Goal: Transaction & Acquisition: Download file/media

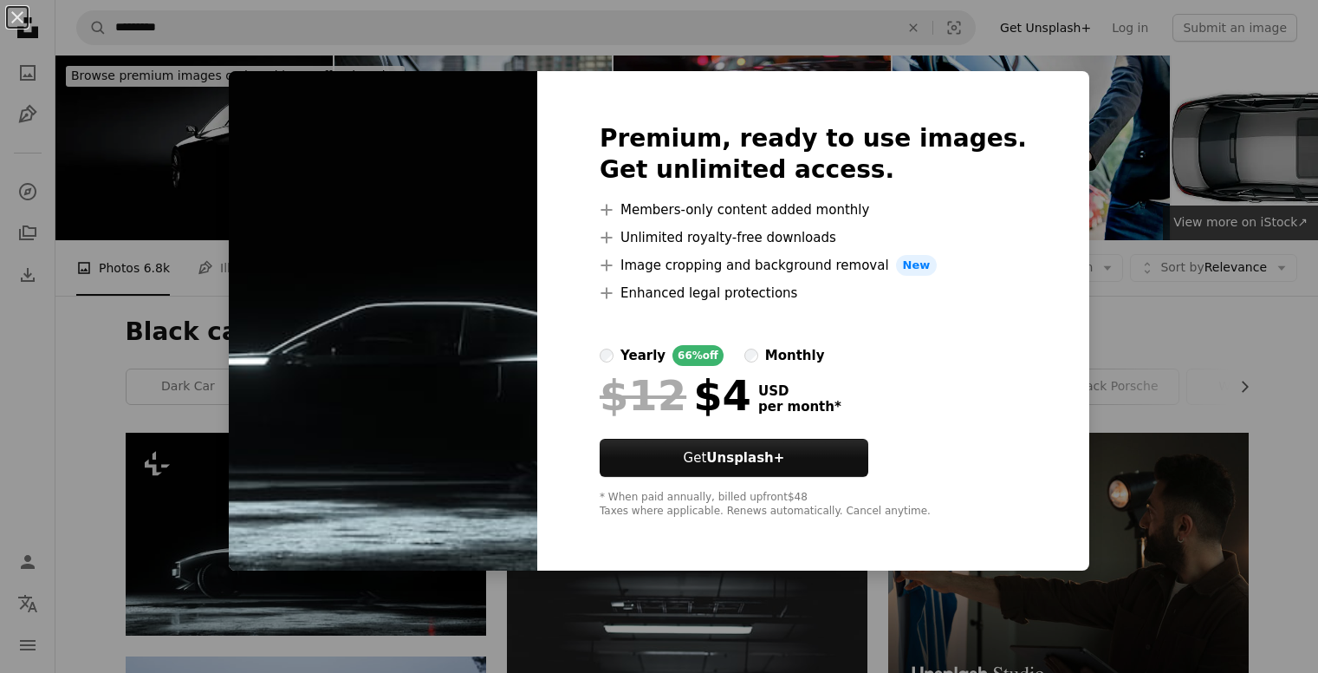
scroll to position [211, 0]
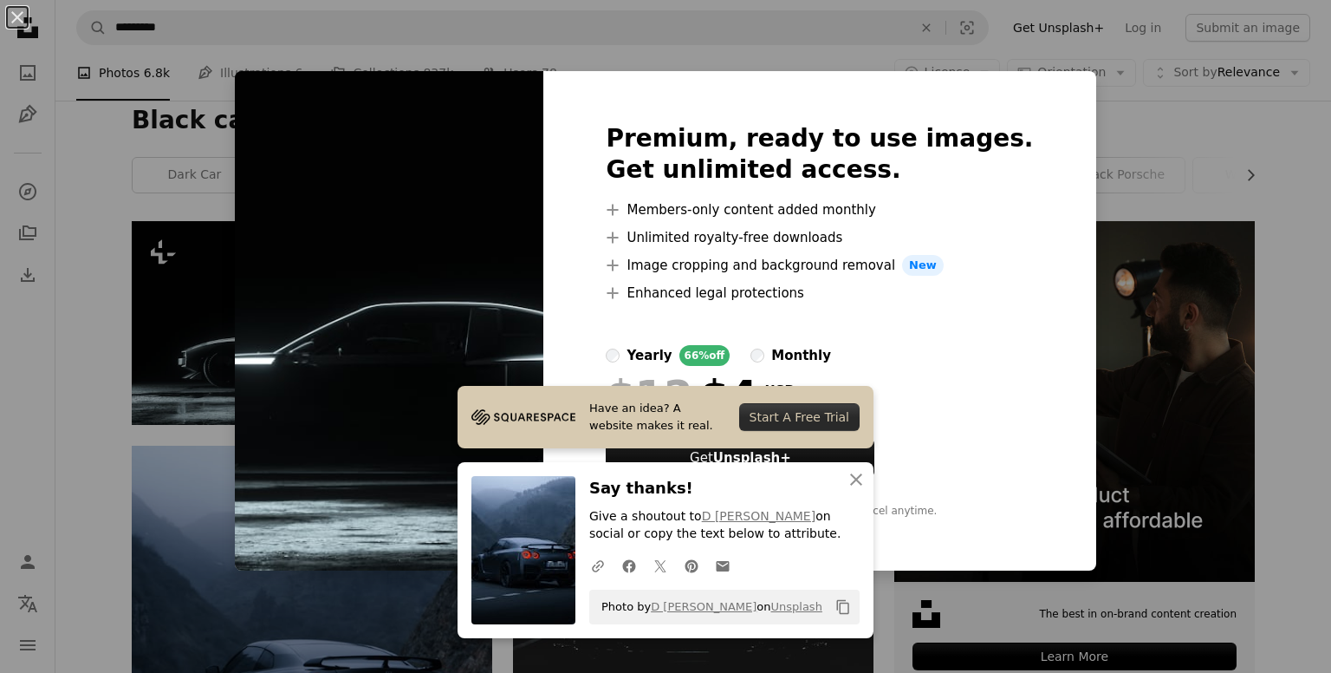
click at [1303, 103] on div "An X shape Premium, ready to use images. Get unlimited access. A plus sign Memb…" at bounding box center [665, 336] width 1331 height 673
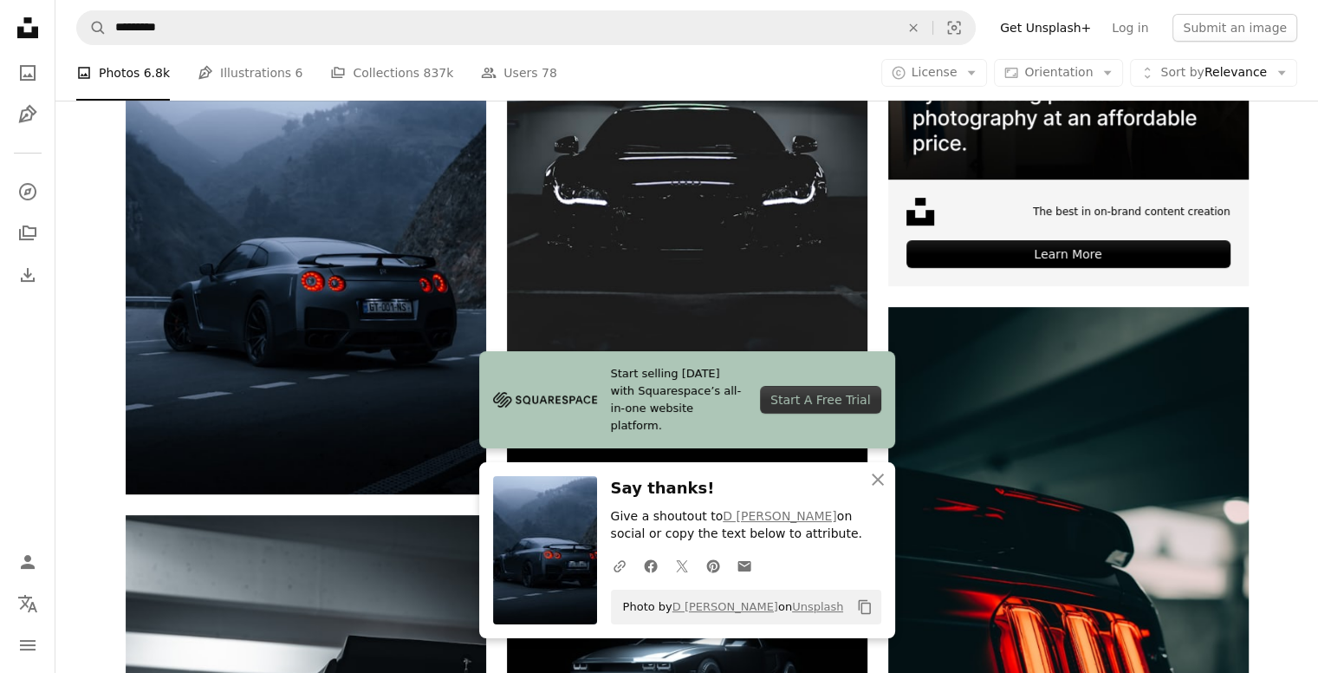
scroll to position [822, 0]
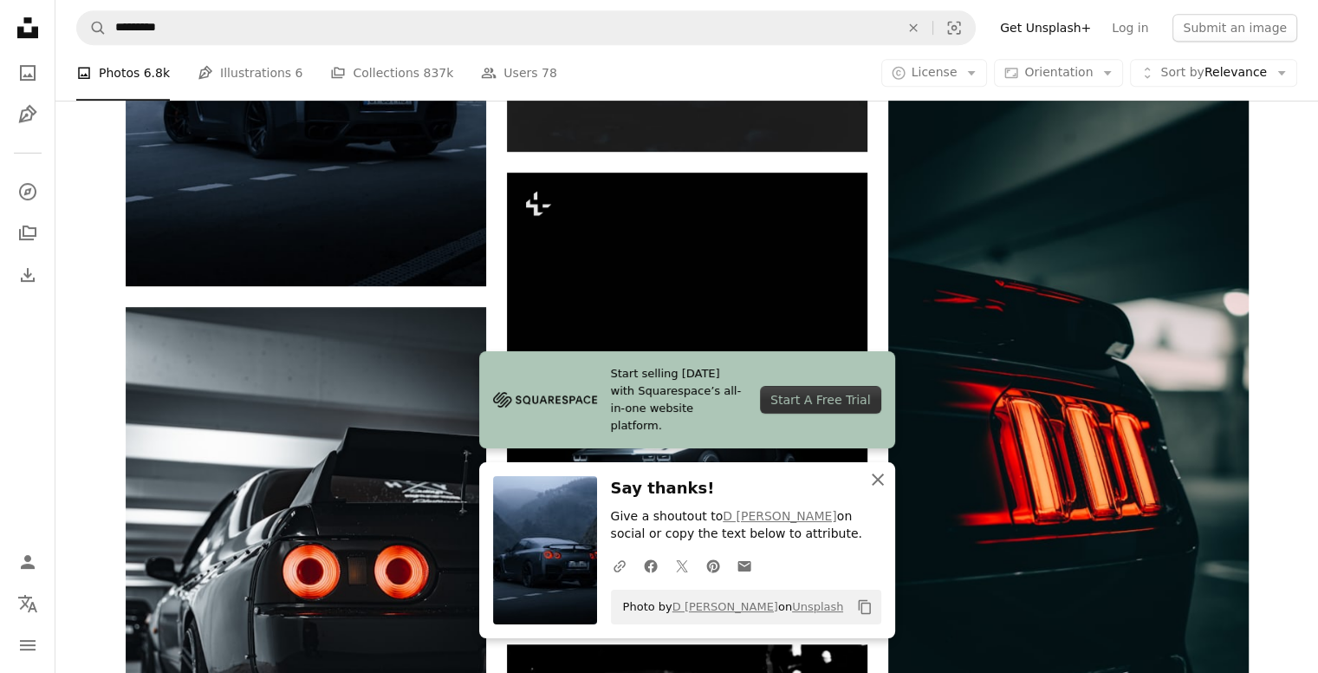
click at [887, 482] on icon "An X shape" at bounding box center [878, 479] width 21 height 21
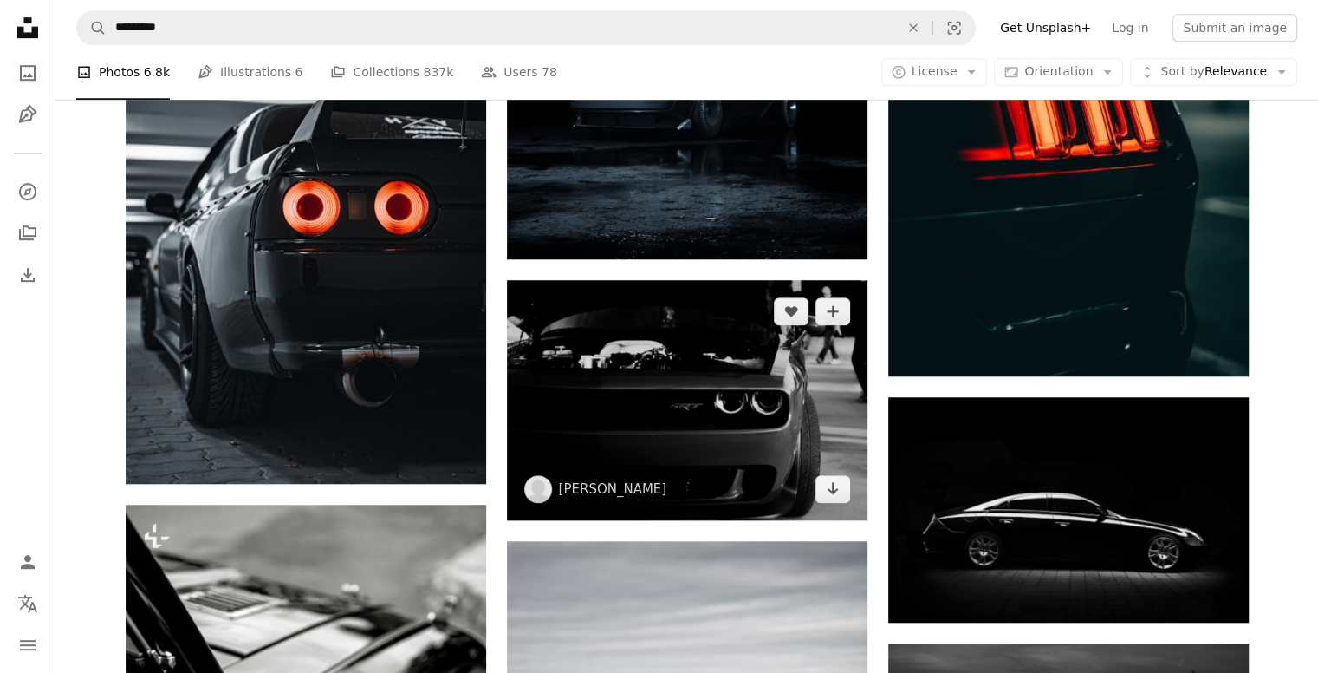
scroll to position [1146, 0]
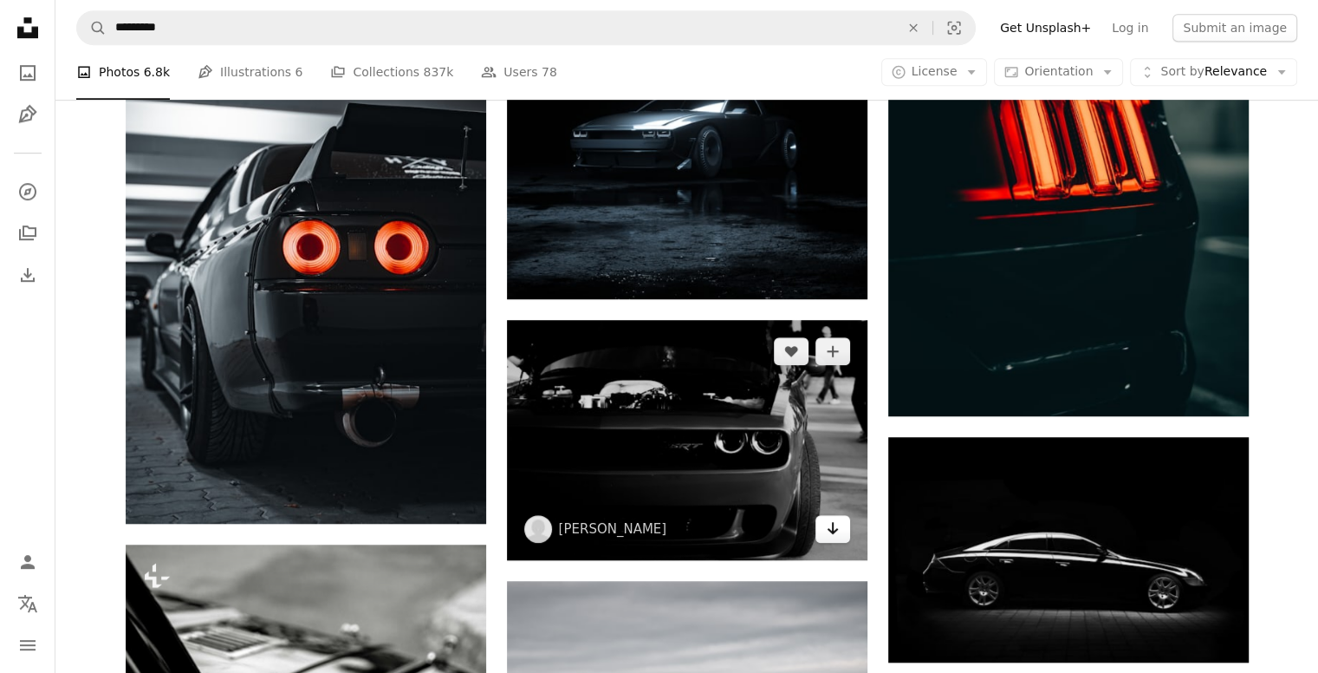
click at [829, 531] on icon "Arrow pointing down" at bounding box center [833, 527] width 14 height 21
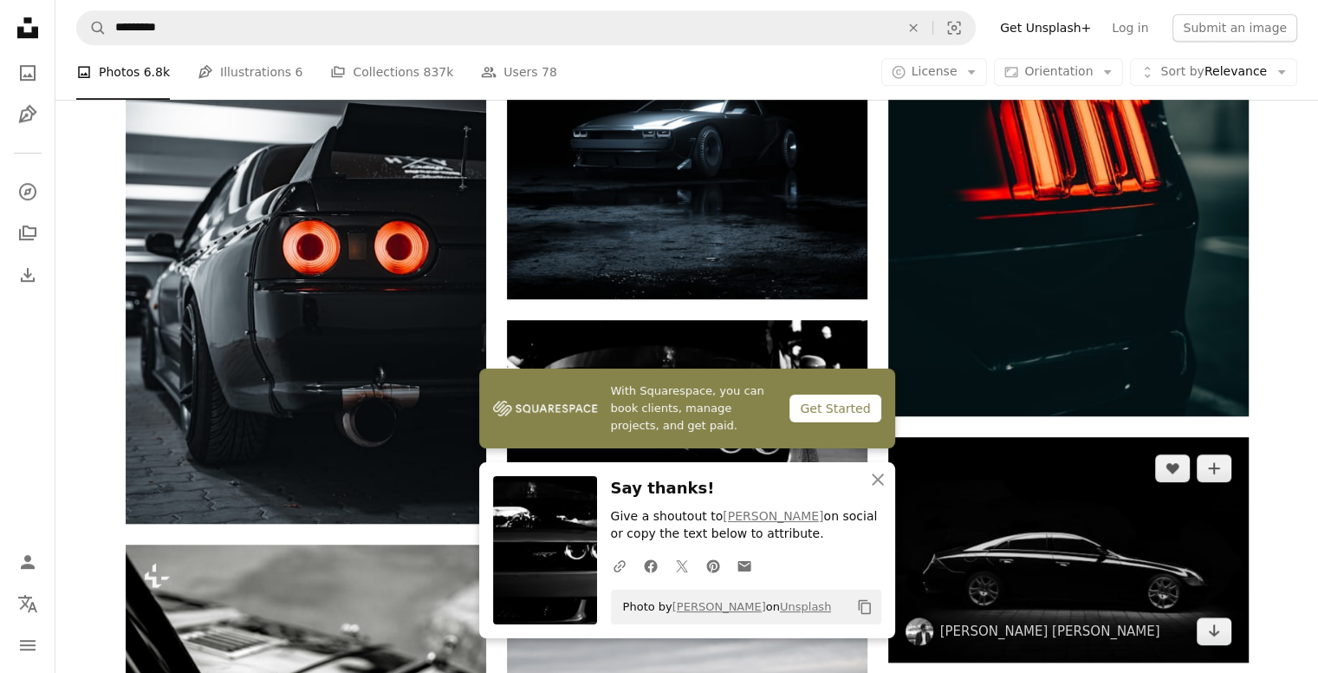
click at [1106, 438] on img at bounding box center [1068, 549] width 361 height 225
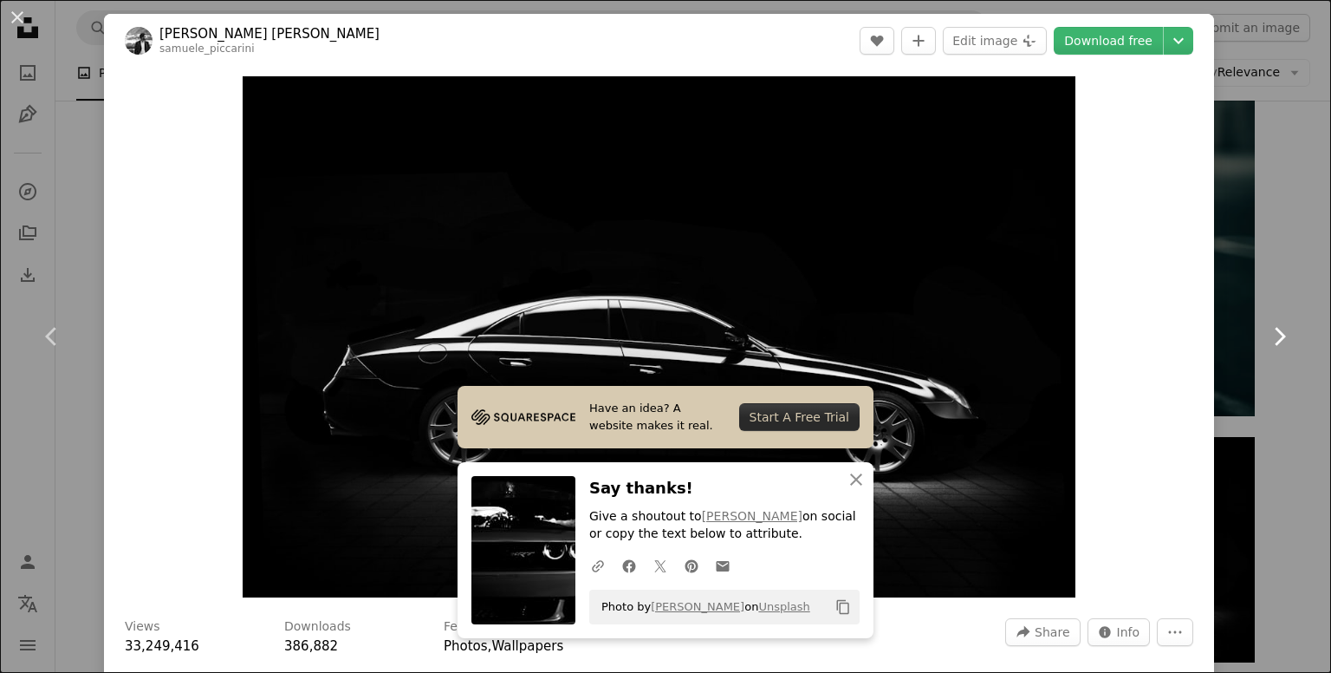
click at [1286, 289] on link "Chevron right" at bounding box center [1279, 336] width 104 height 166
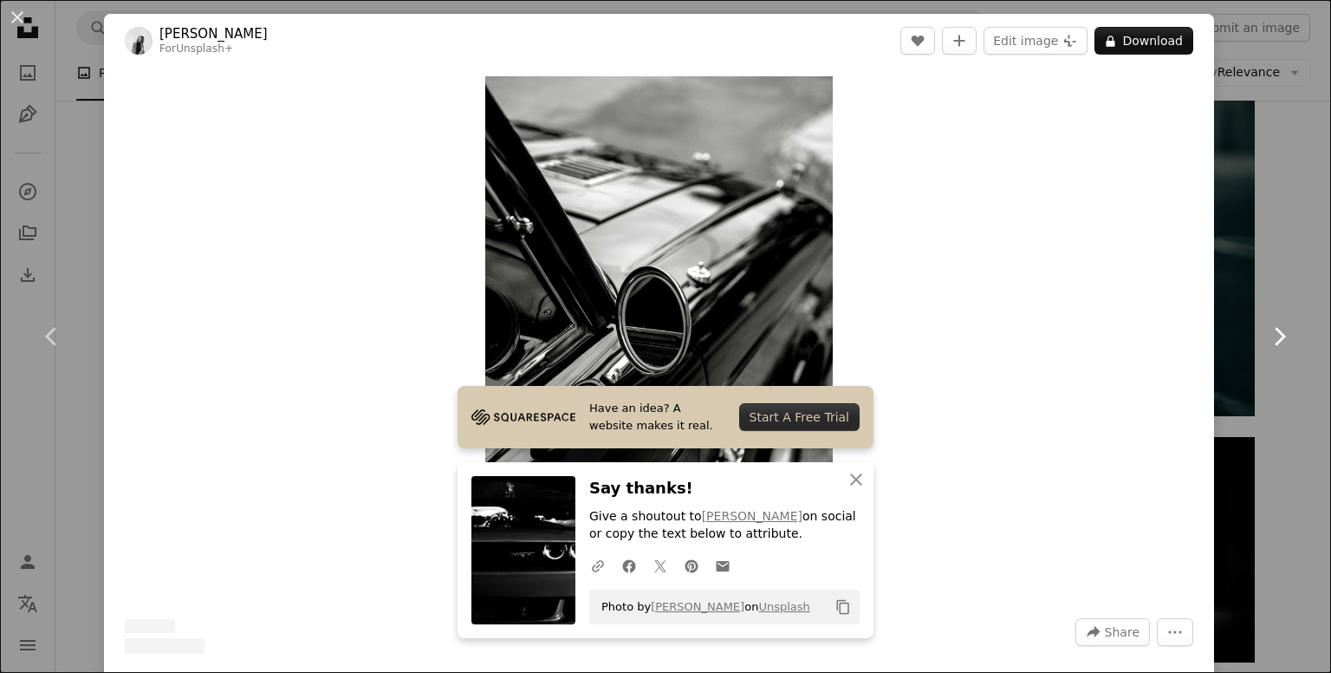
click at [1286, 289] on link "Chevron right" at bounding box center [1279, 336] width 104 height 166
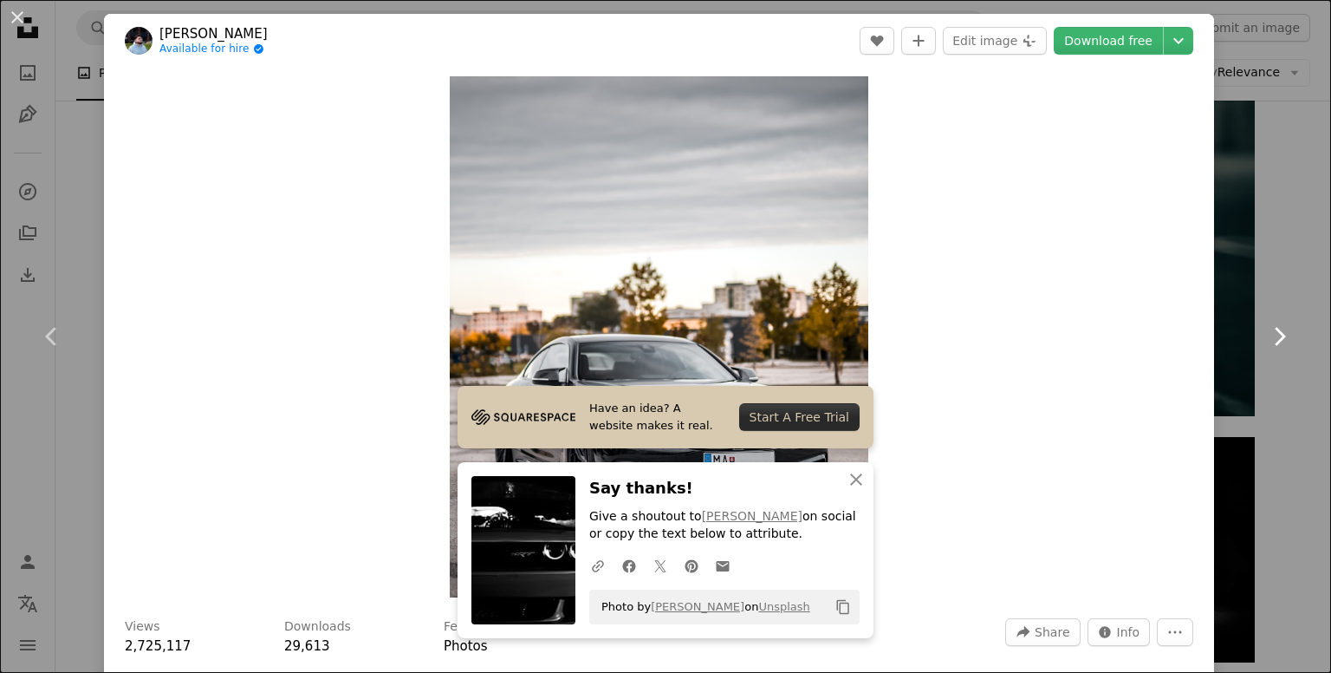
click at [1286, 289] on link "Chevron right" at bounding box center [1279, 336] width 104 height 166
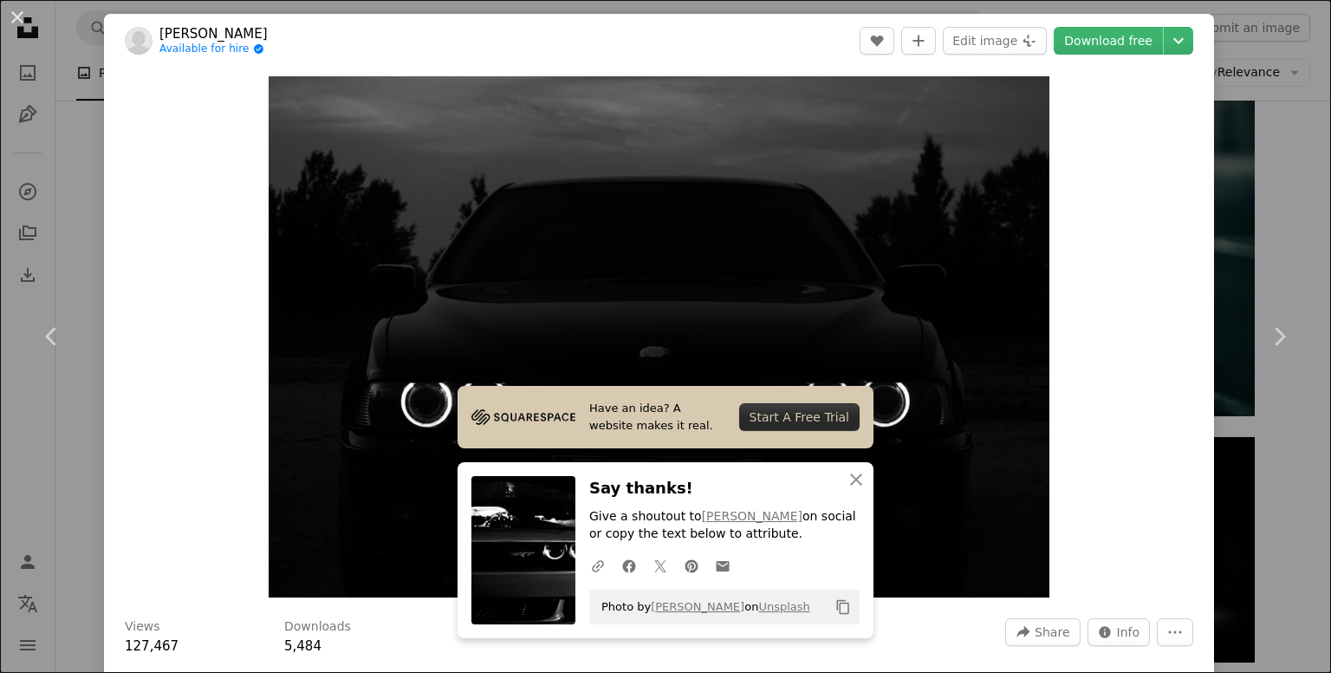
click at [1269, 228] on div "An X shape Chevron left Chevron right Nojus Smagorius Available for hire A chec…" at bounding box center [665, 336] width 1331 height 673
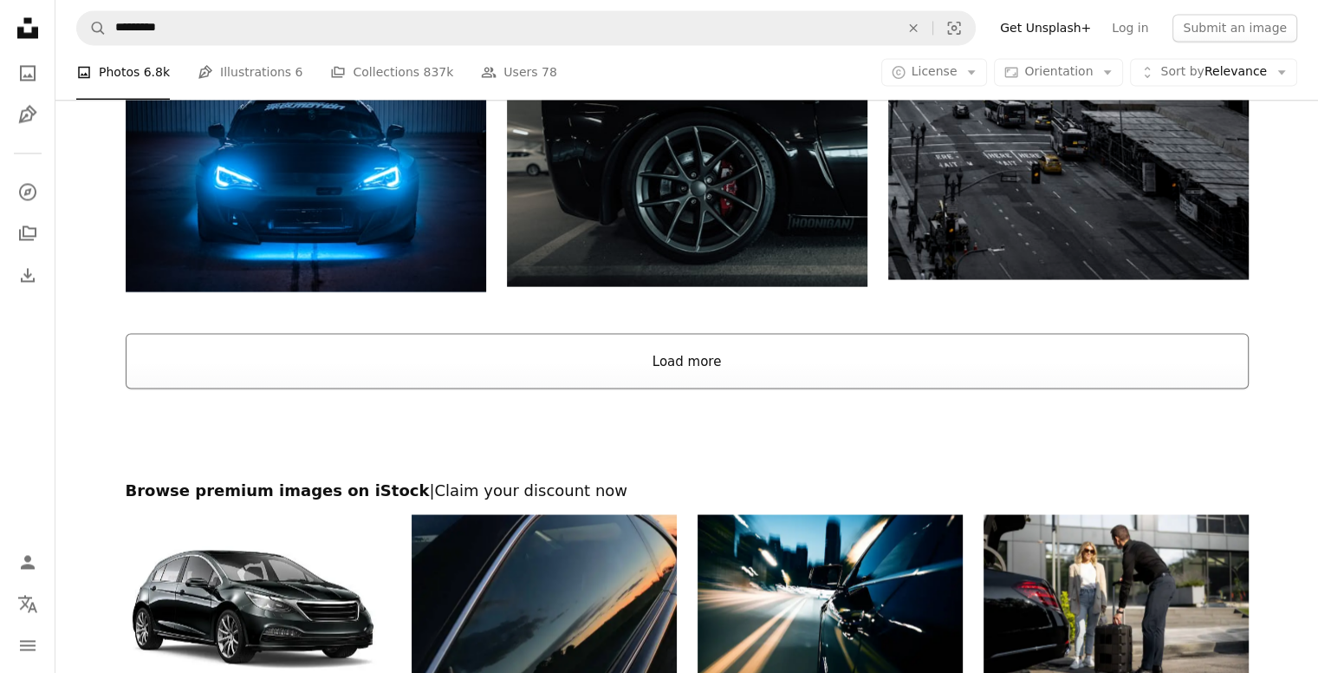
scroll to position [2975, 0]
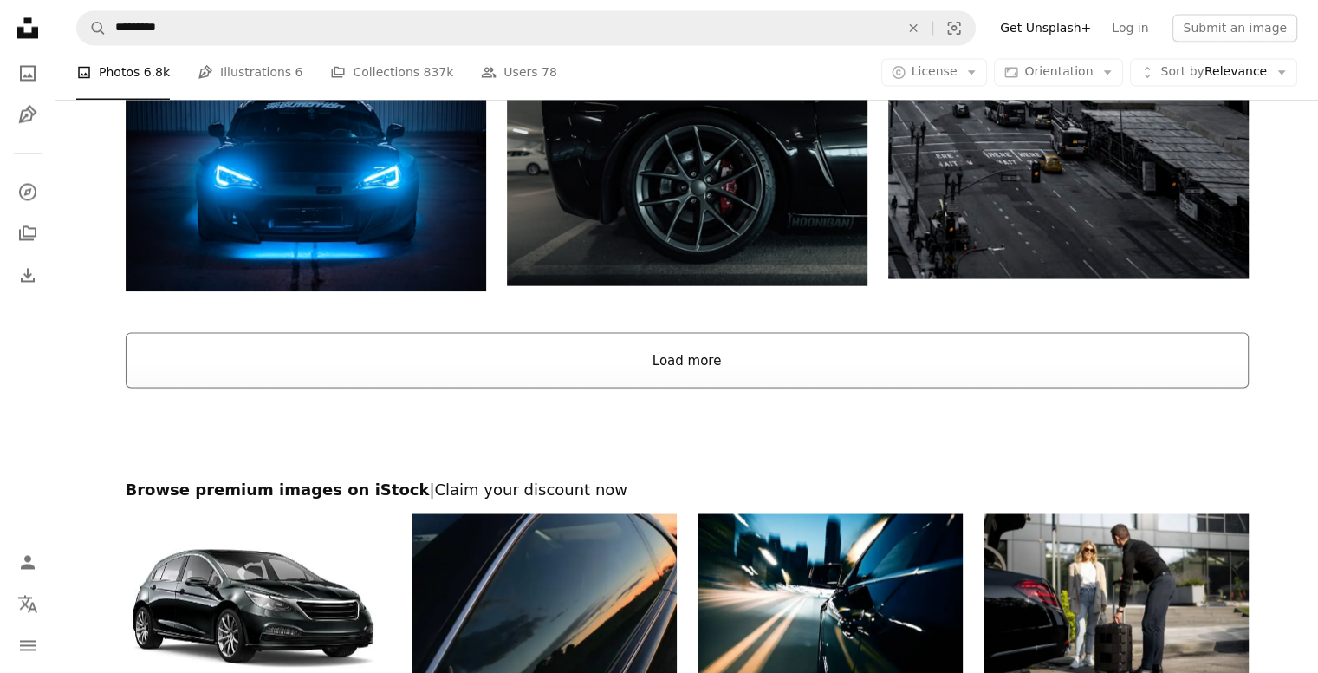
click at [665, 362] on button "Load more" at bounding box center [687, 359] width 1123 height 55
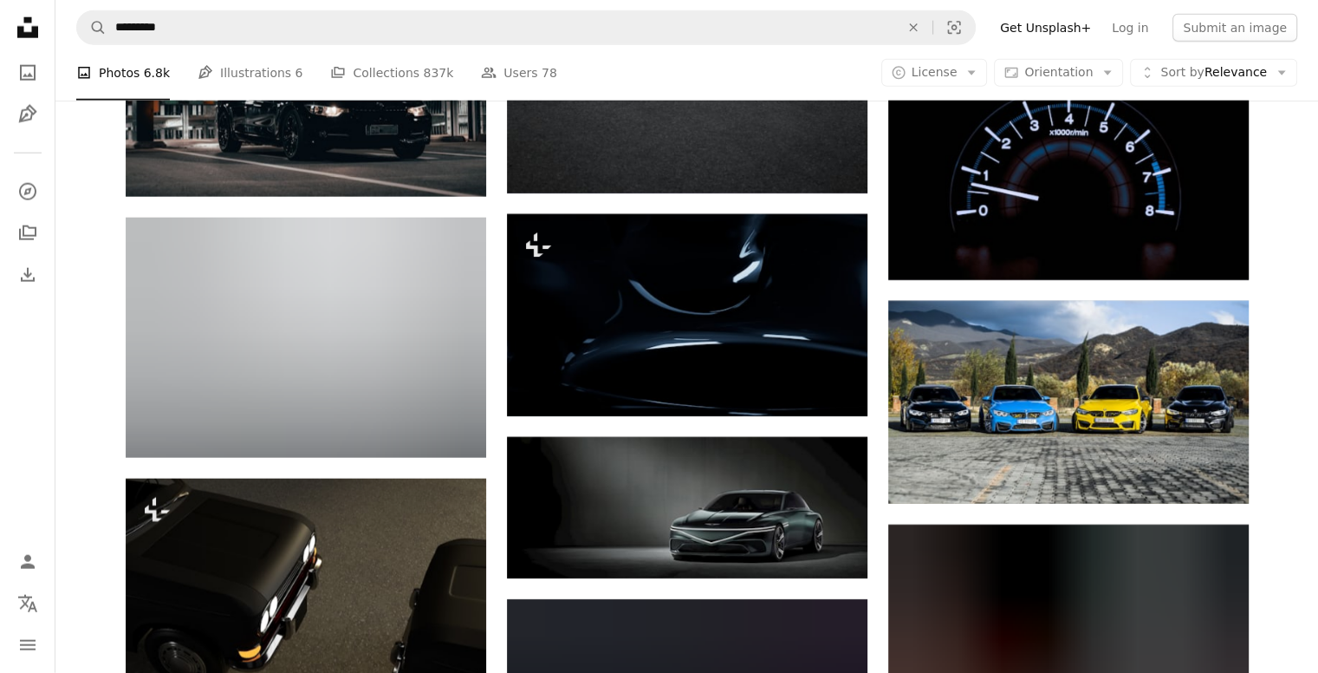
scroll to position [4740, 0]
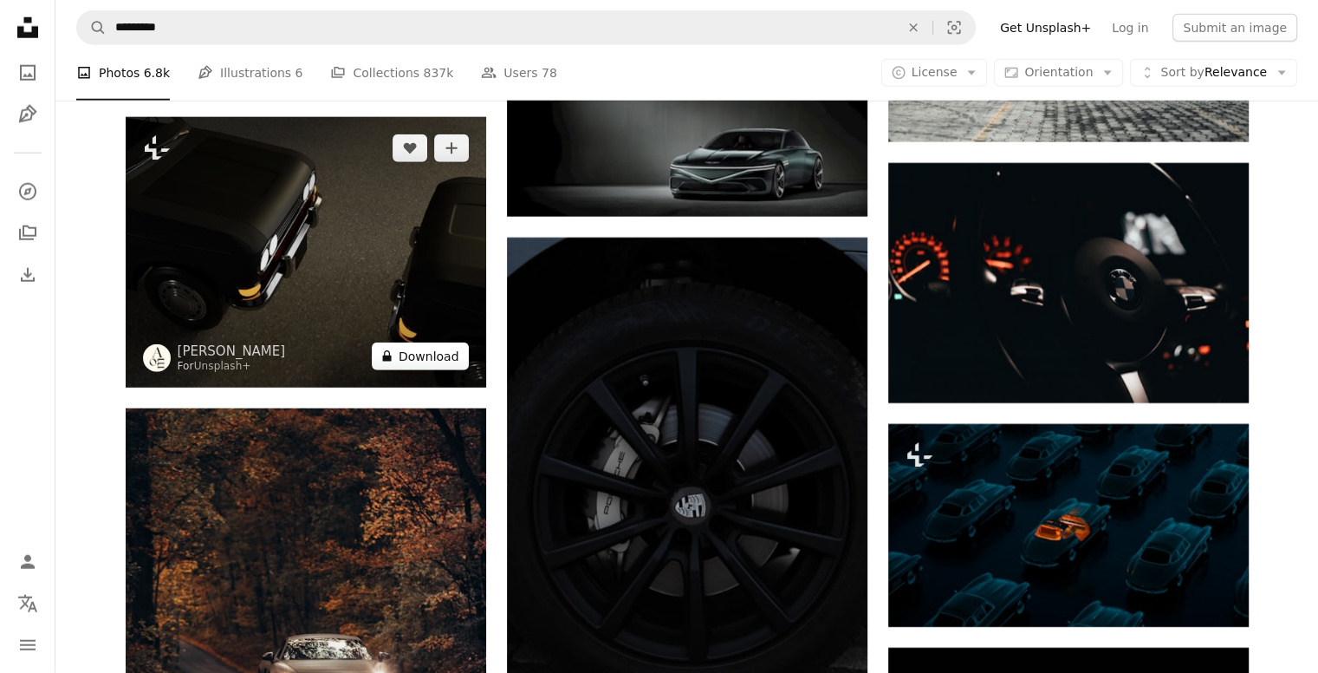
click at [440, 358] on button "A lock Download" at bounding box center [420, 356] width 97 height 28
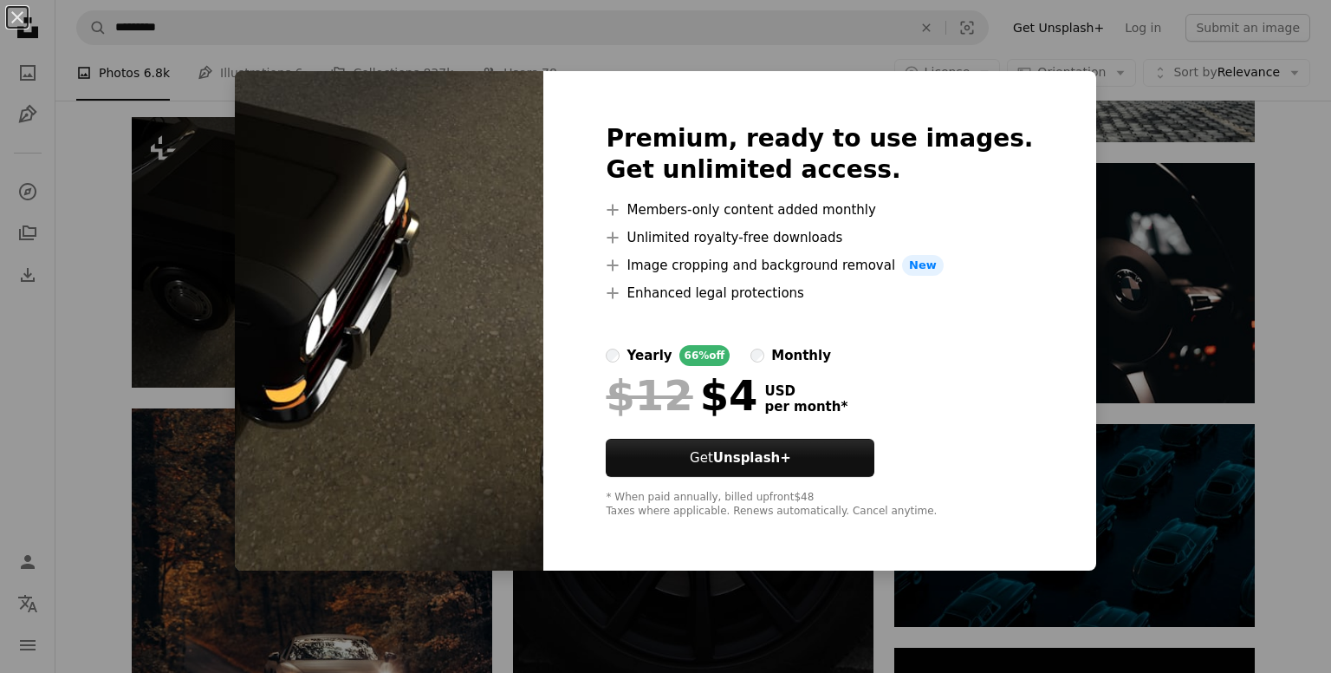
click at [1300, 276] on div "An X shape Premium, ready to use images. Get unlimited access. A plus sign Memb…" at bounding box center [665, 336] width 1331 height 673
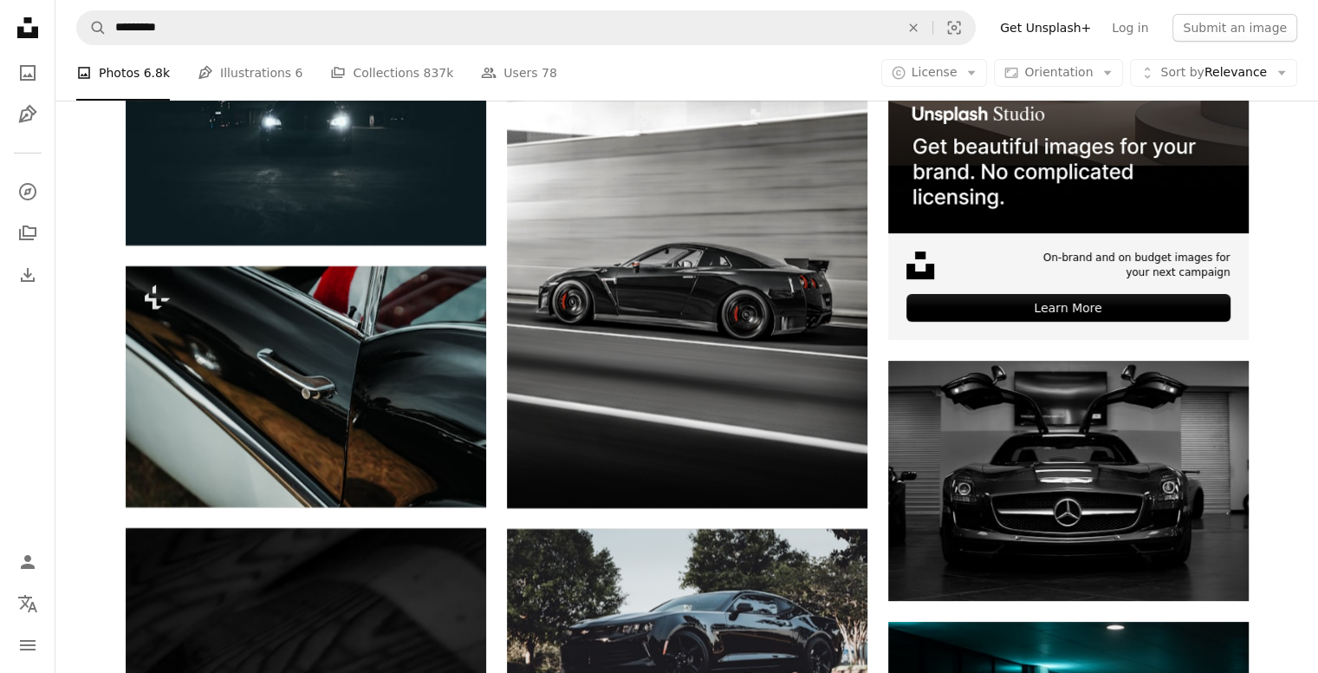
scroll to position [6790, 0]
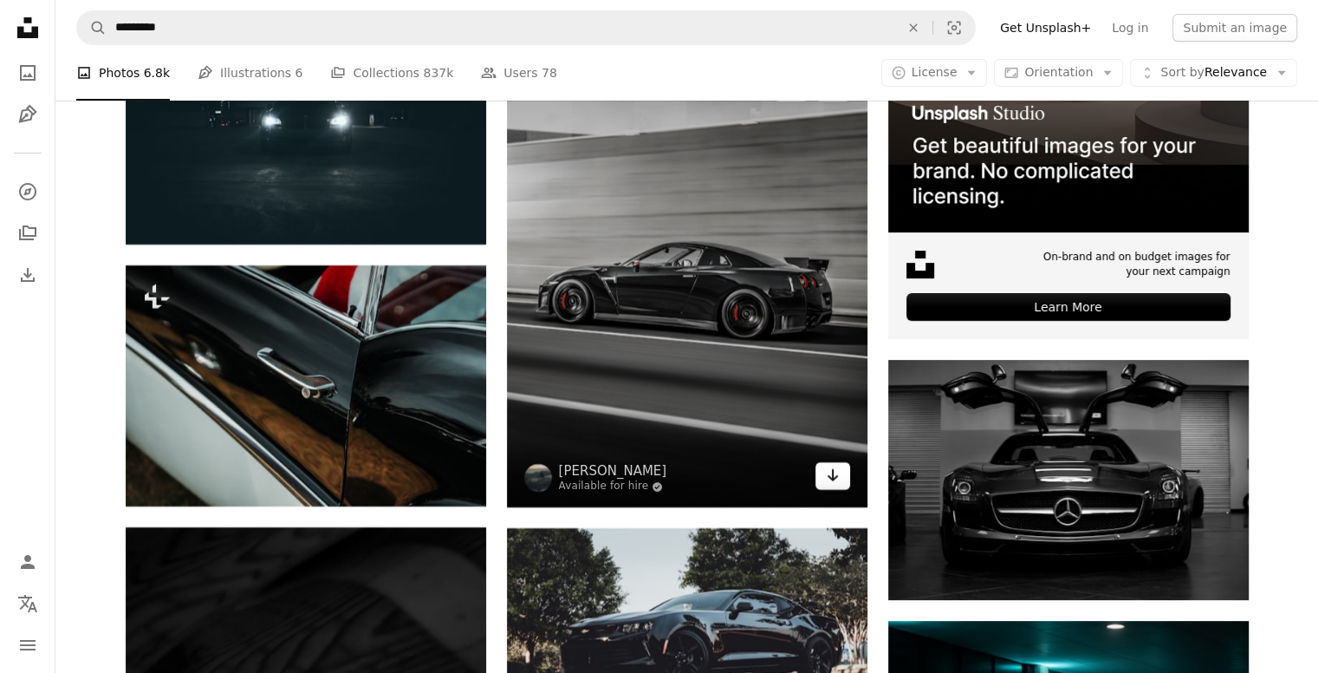
click at [836, 479] on icon "Arrow pointing down" at bounding box center [833, 475] width 14 height 21
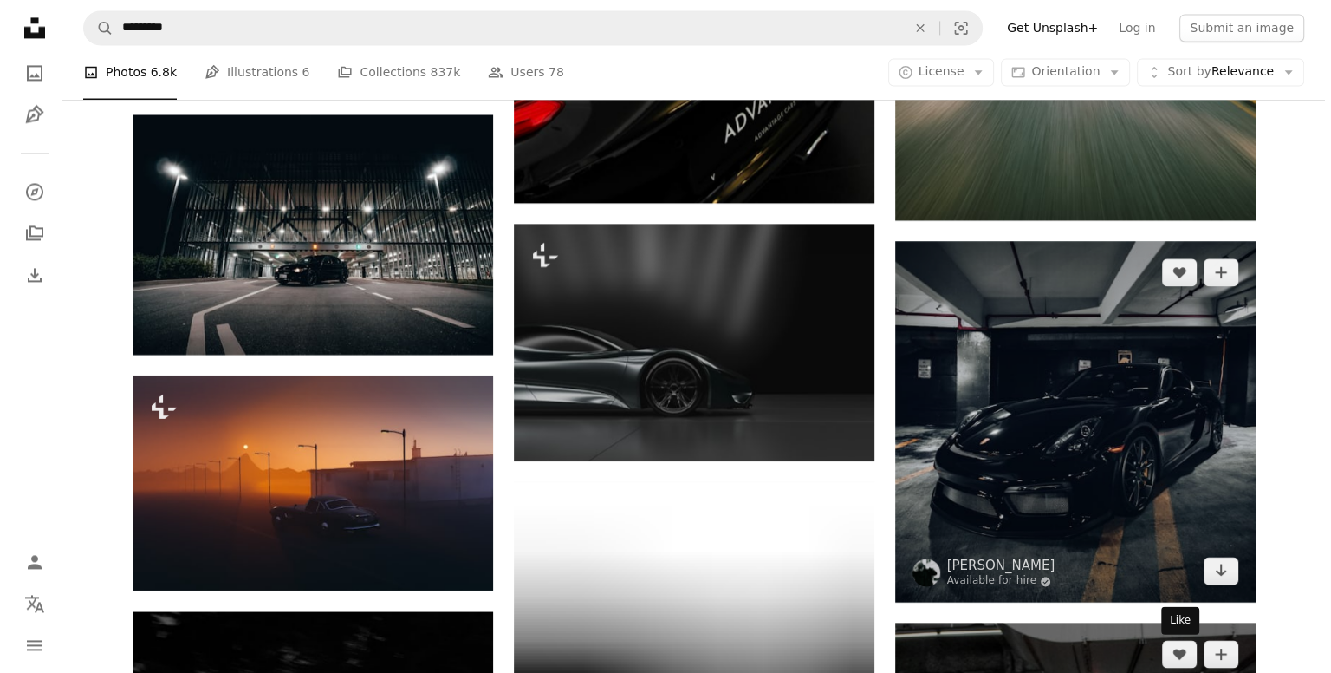
scroll to position [9283, 0]
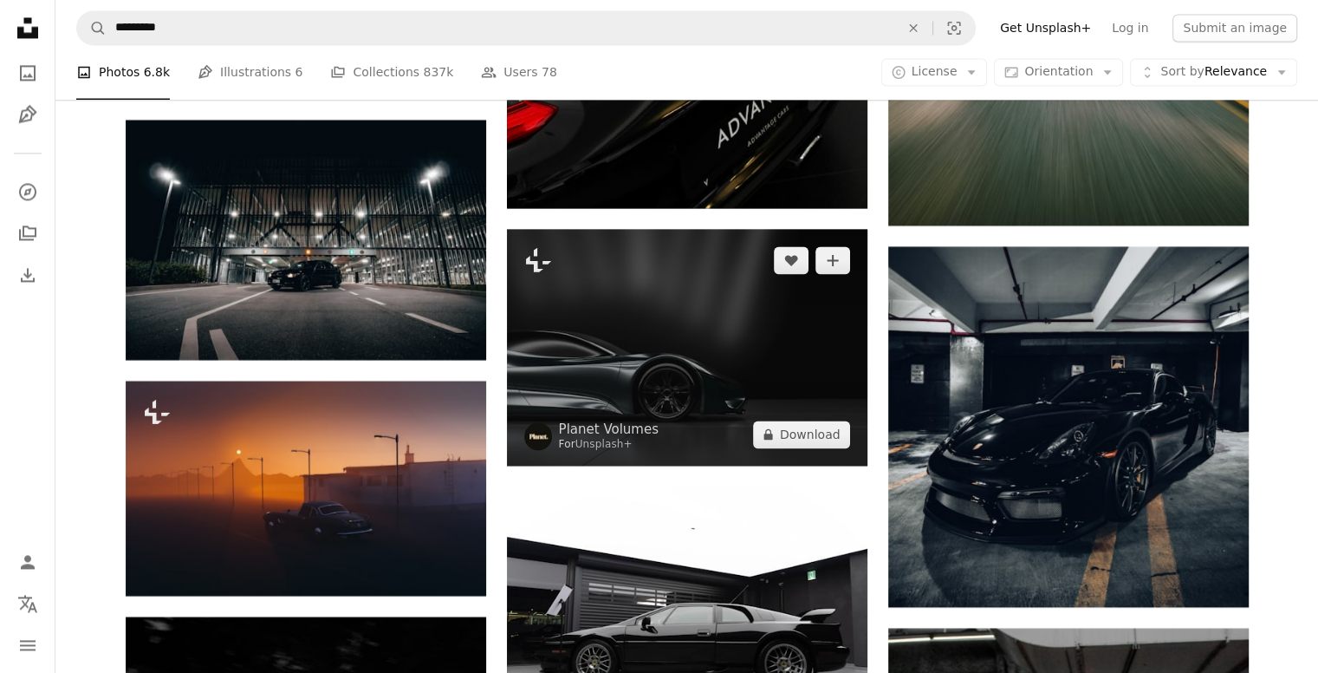
click at [598, 316] on img at bounding box center [687, 347] width 361 height 237
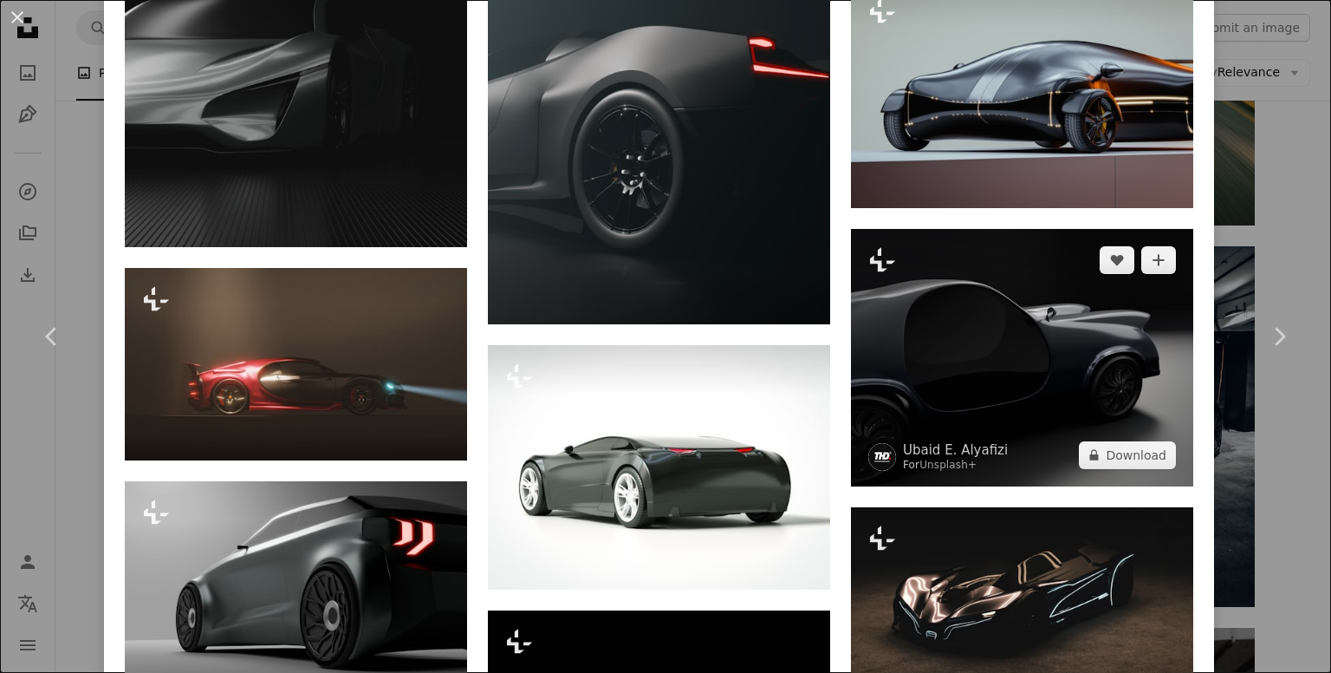
scroll to position [1952, 0]
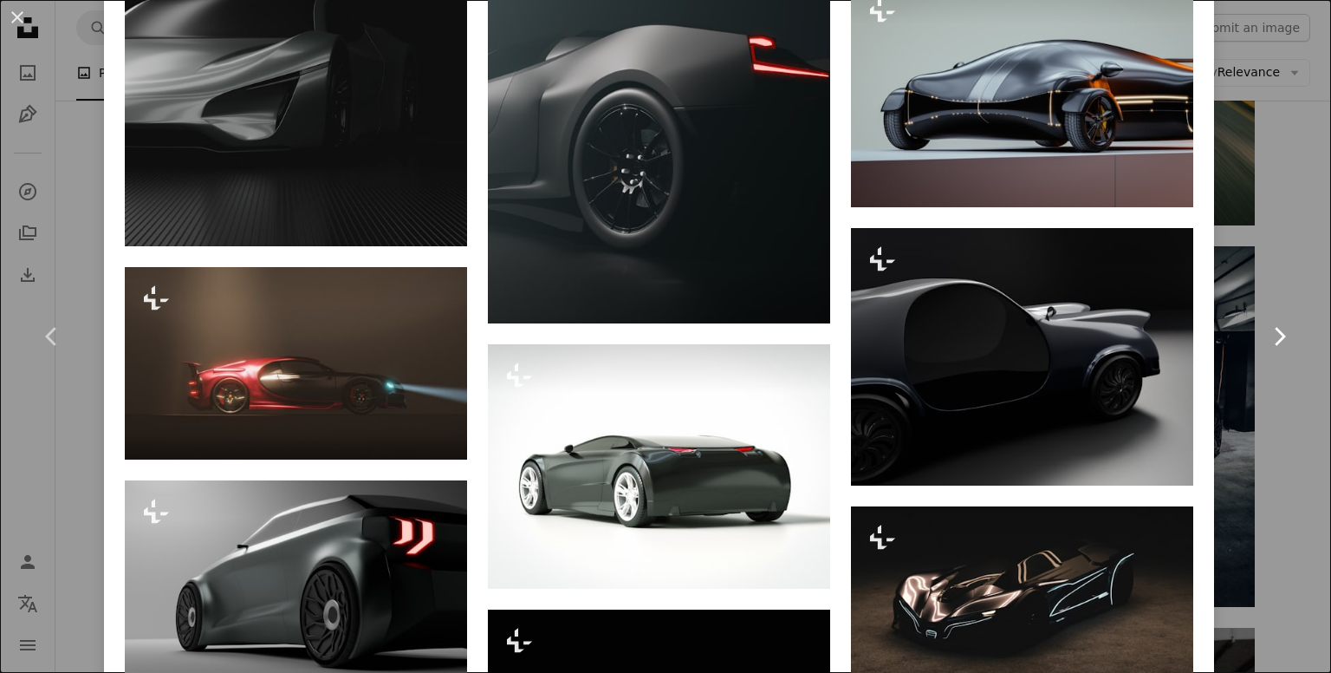
click at [1265, 328] on icon "Chevron right" at bounding box center [1279, 336] width 28 height 28
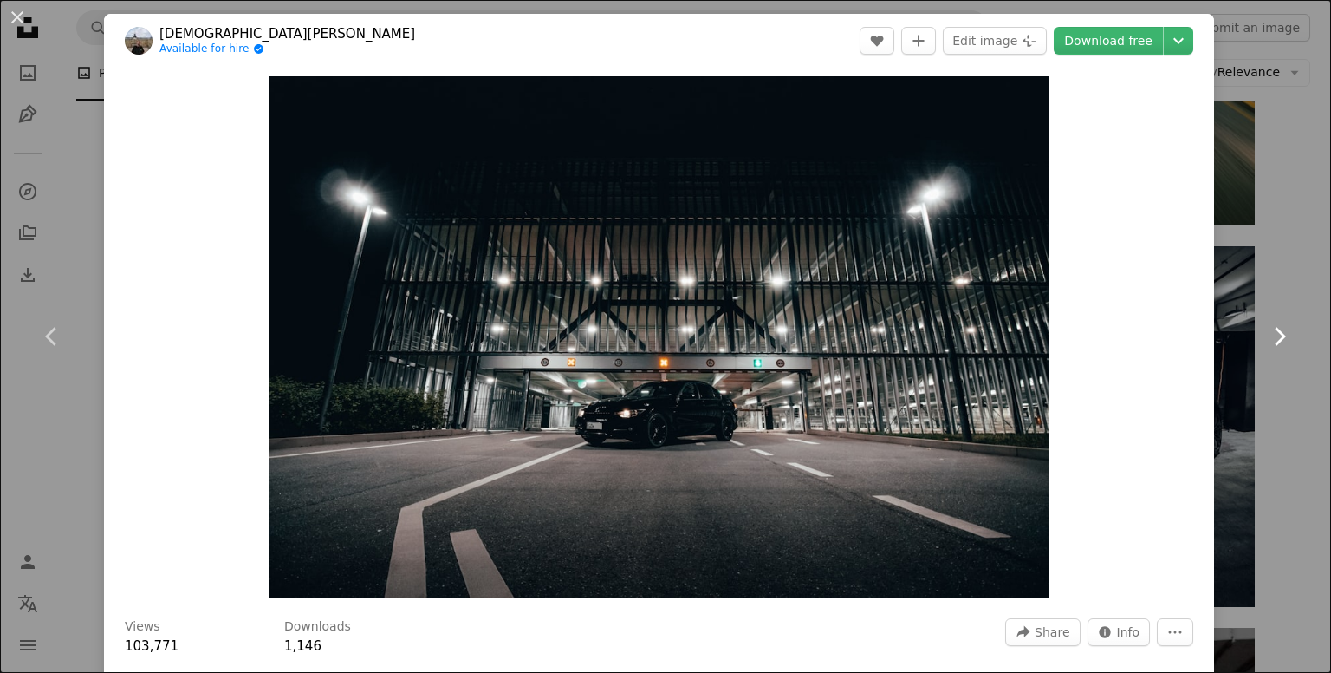
click at [1265, 278] on link "Chevron right" at bounding box center [1279, 336] width 104 height 166
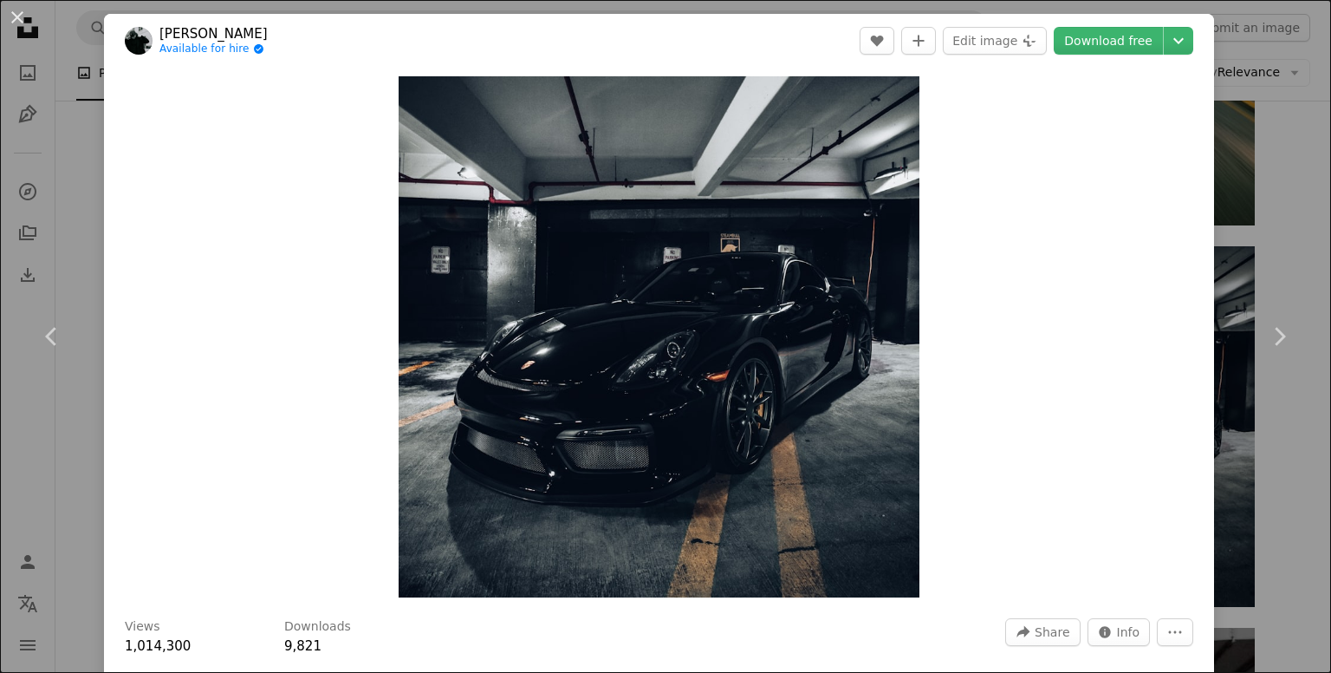
click at [1279, 75] on div "An X shape Chevron left Chevron right [PERSON_NAME] Available for hire A checkm…" at bounding box center [665, 336] width 1331 height 673
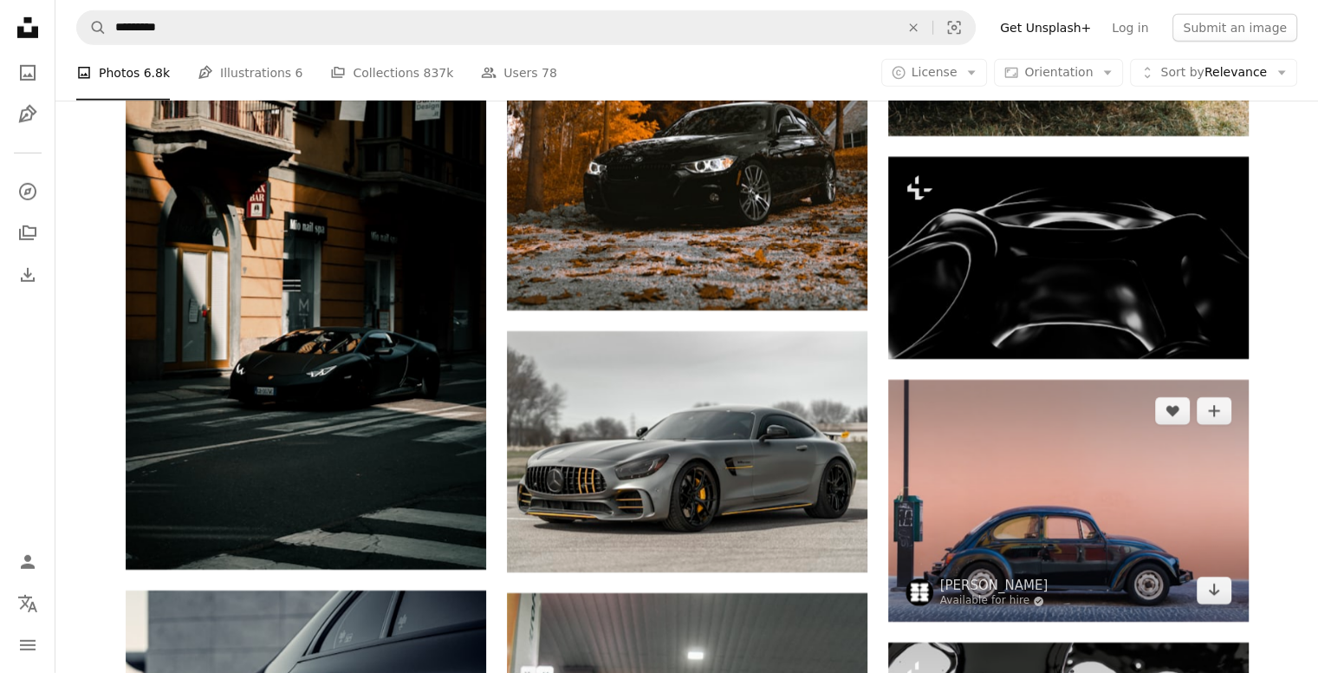
scroll to position [12229, 0]
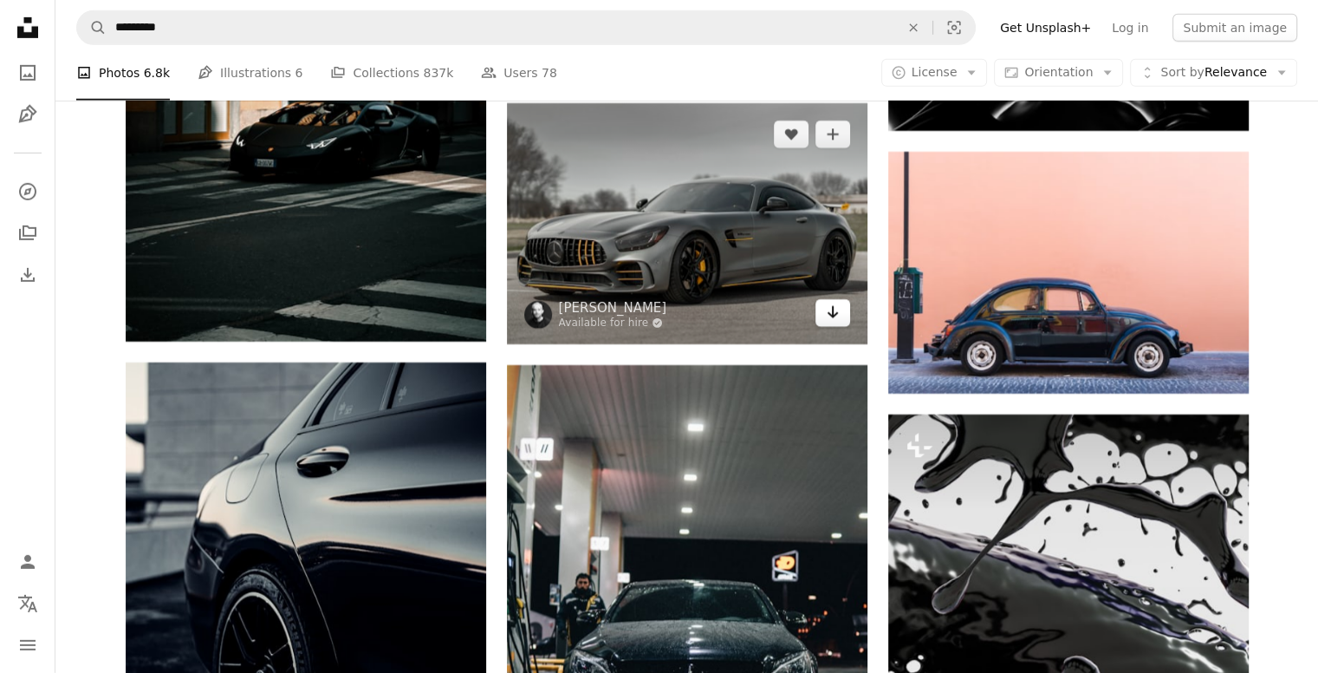
click at [829, 320] on icon "Arrow pointing down" at bounding box center [833, 312] width 14 height 21
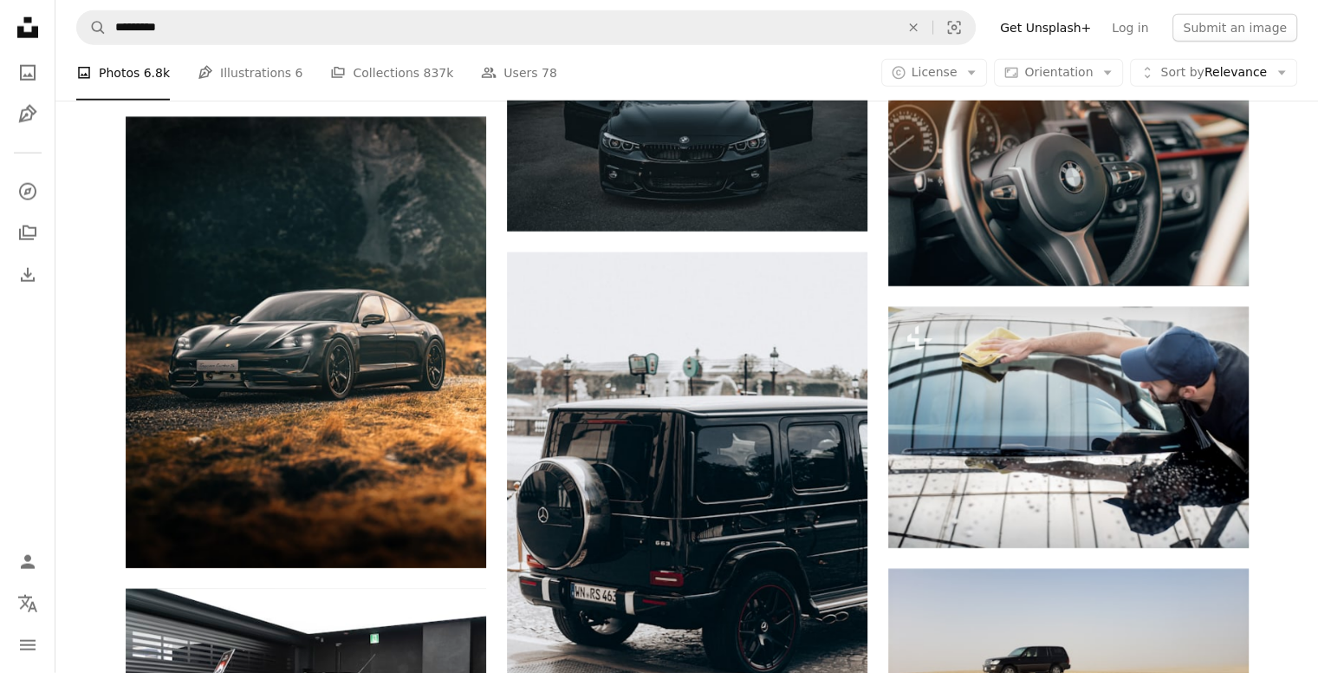
scroll to position [17588, 0]
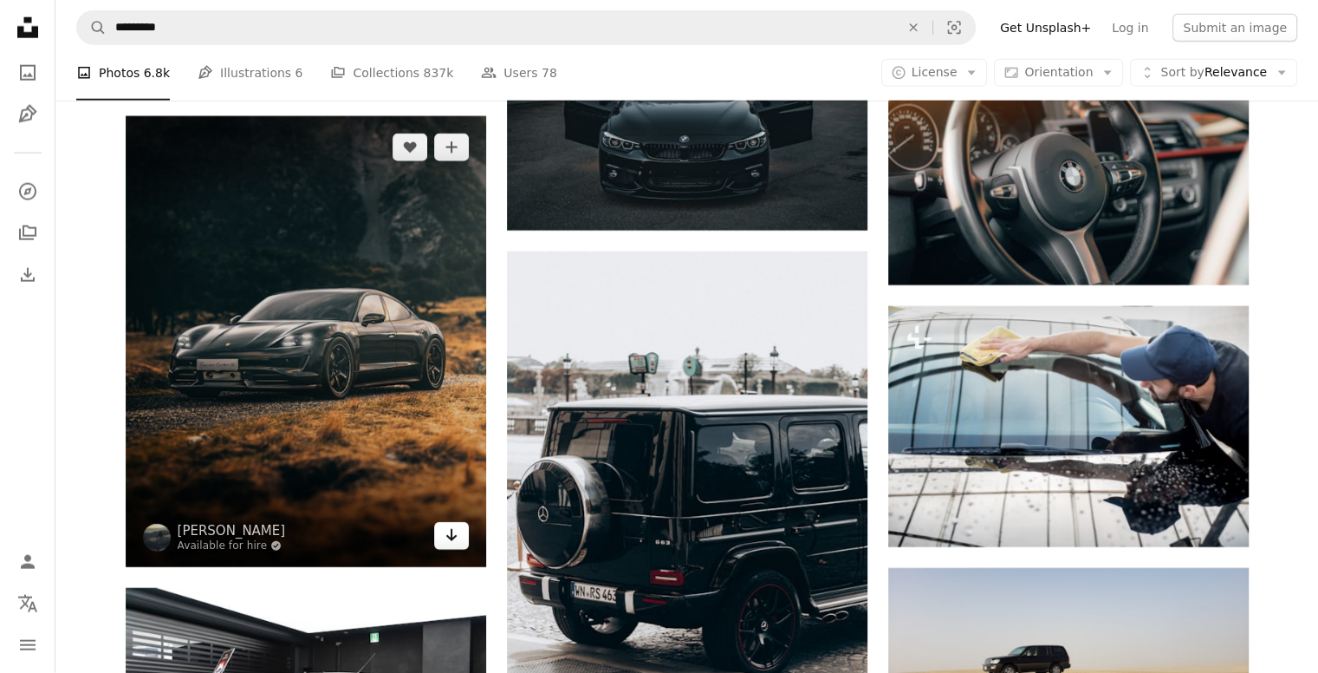
click at [453, 538] on icon "Download" at bounding box center [450, 535] width 11 height 12
